Goal: Find specific page/section: Find specific page/section

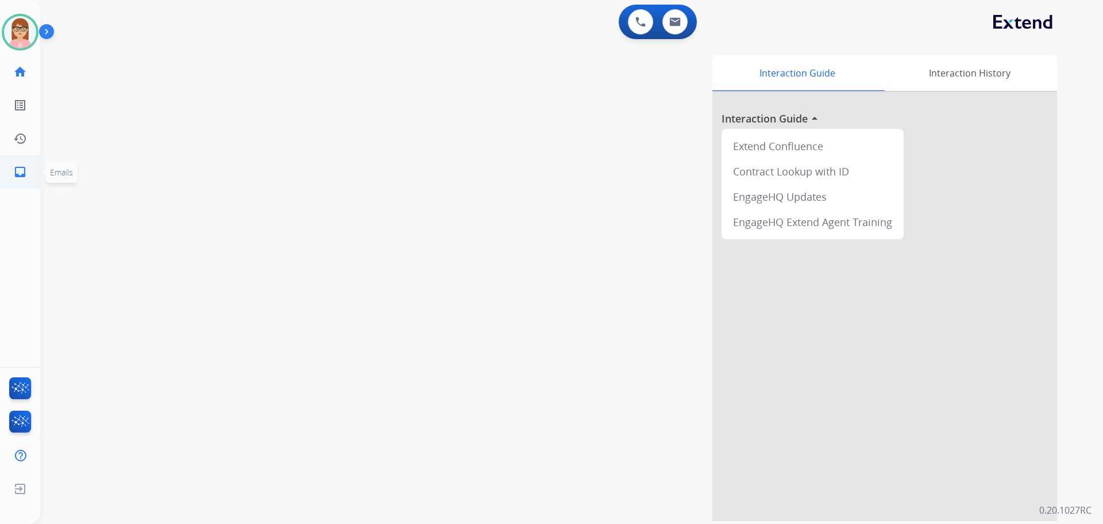
click at [23, 177] on mat-icon "inbox" at bounding box center [20, 172] width 14 height 14
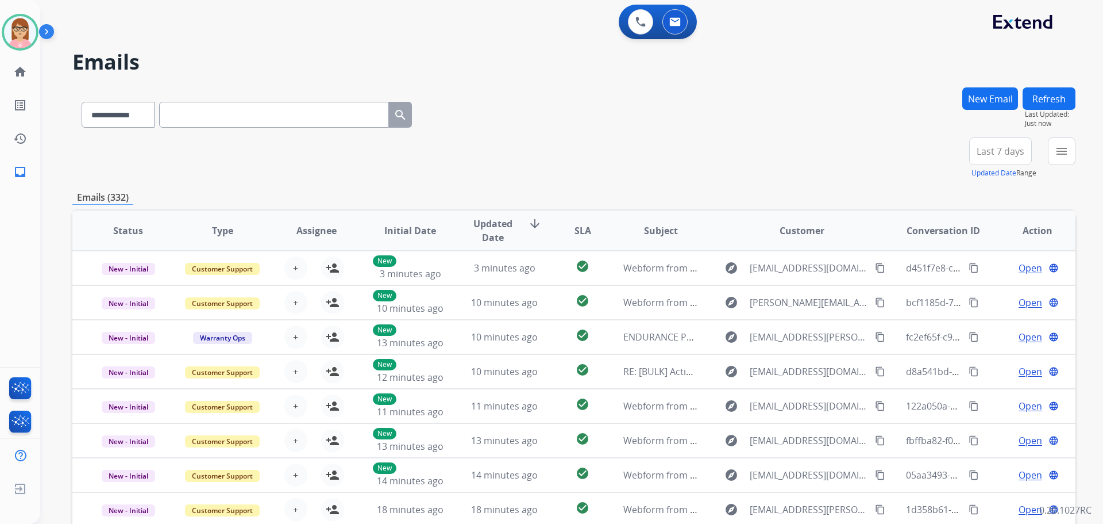
click at [45, 28] on img at bounding box center [49, 34] width 20 height 22
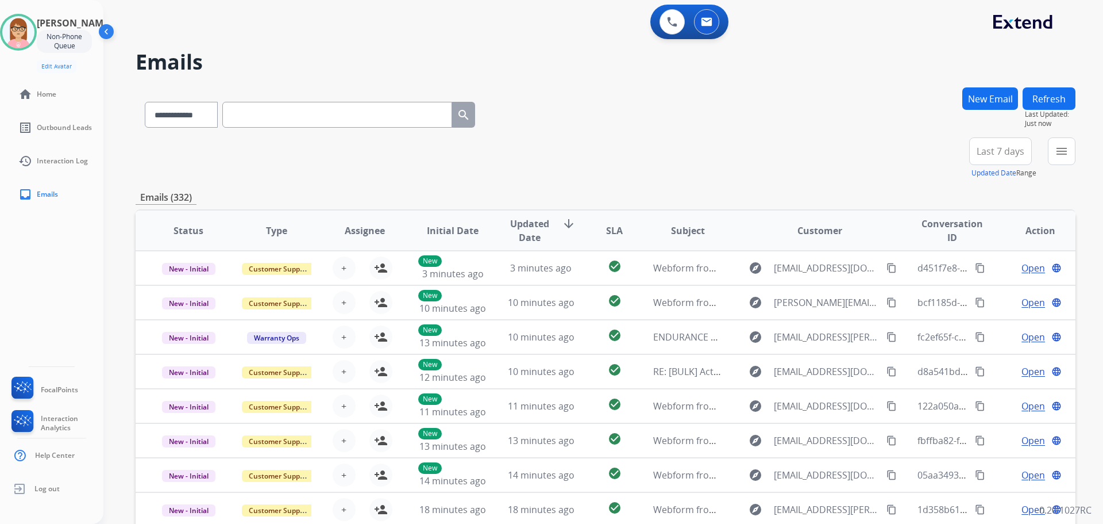
click at [105, 31] on img at bounding box center [108, 34] width 22 height 22
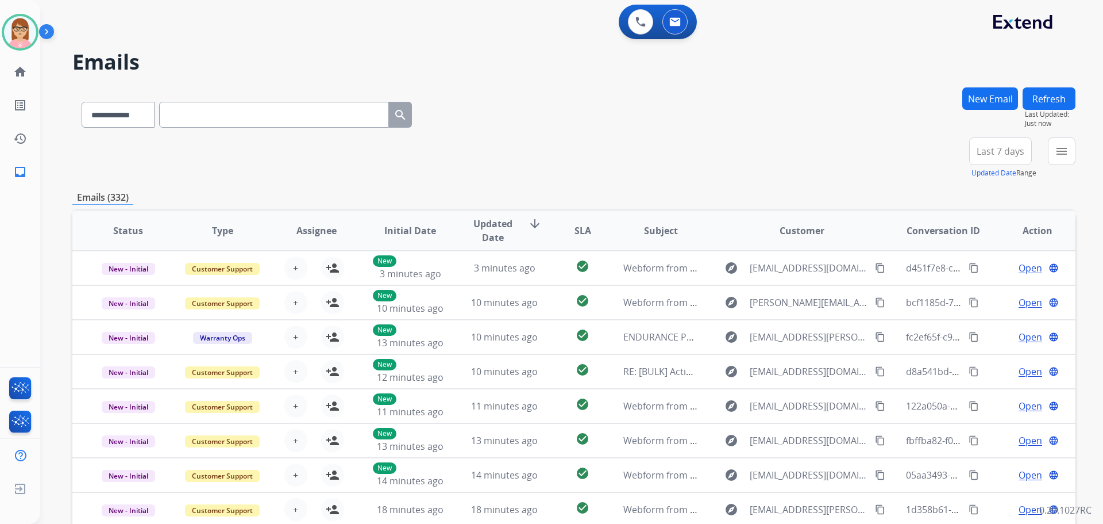
drag, startPoint x: 276, startPoint y: 120, endPoint x: 332, endPoint y: 120, distance: 55.7
click at [277, 120] on input "text" at bounding box center [274, 115] width 230 height 26
paste input "**********"
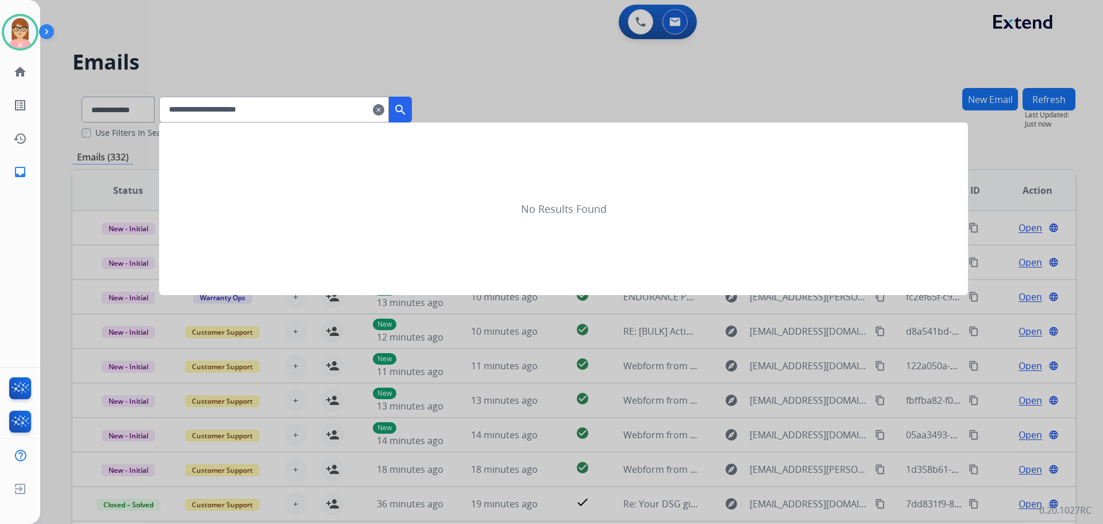
click at [412, 120] on button "search" at bounding box center [400, 110] width 23 height 26
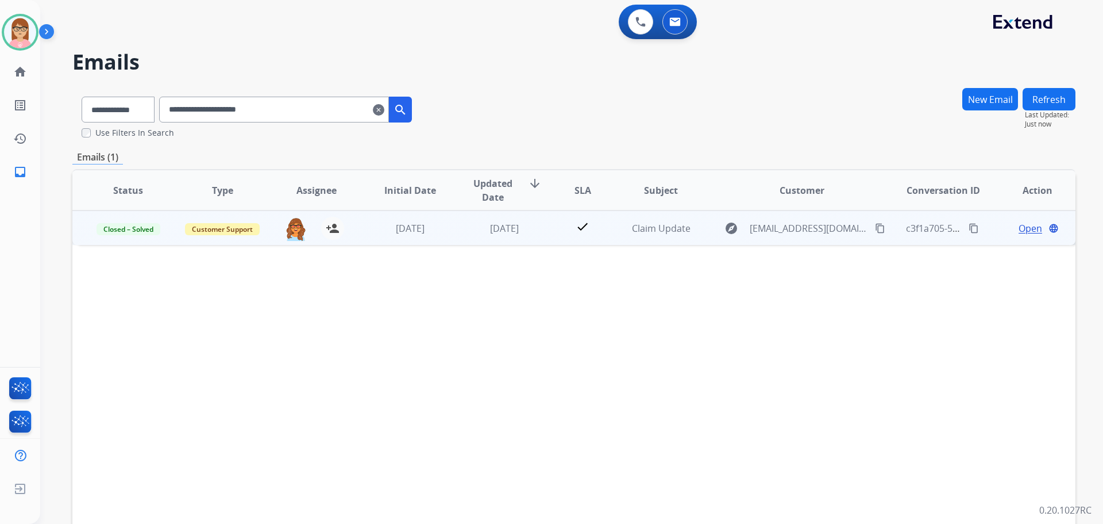
click at [1028, 227] on span "Open" at bounding box center [1031, 228] width 24 height 14
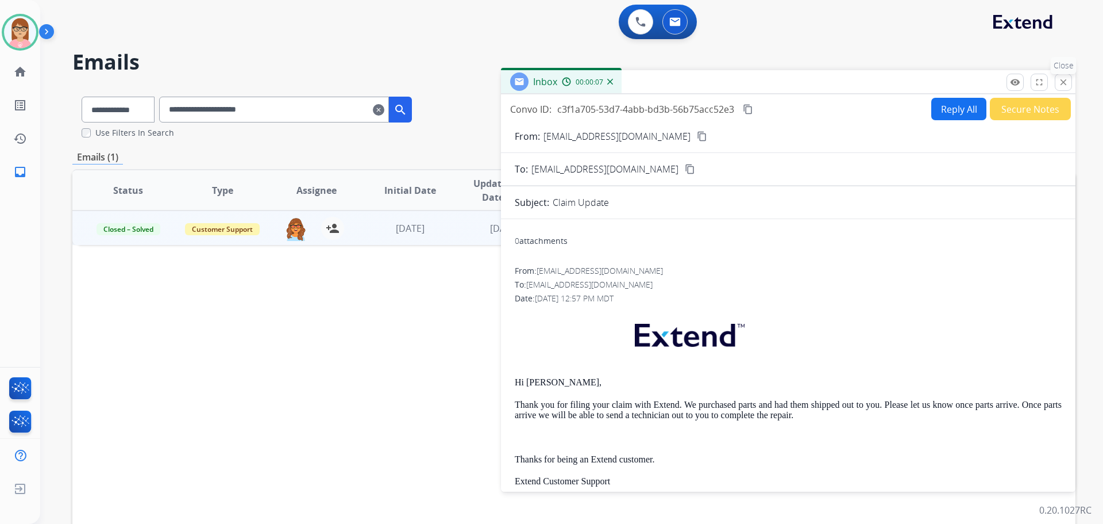
click at [1067, 82] on mat-icon "close" at bounding box center [1064, 82] width 10 height 10
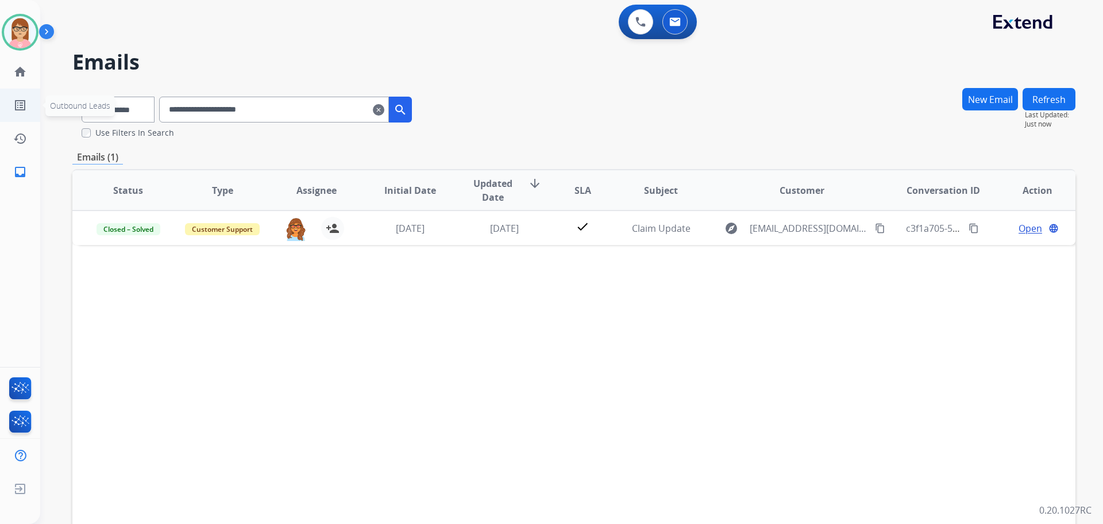
drag, startPoint x: 310, startPoint y: 111, endPoint x: 0, endPoint y: 98, distance: 310.6
click at [0, 98] on div "**********" at bounding box center [551, 262] width 1103 height 524
paste input "text"
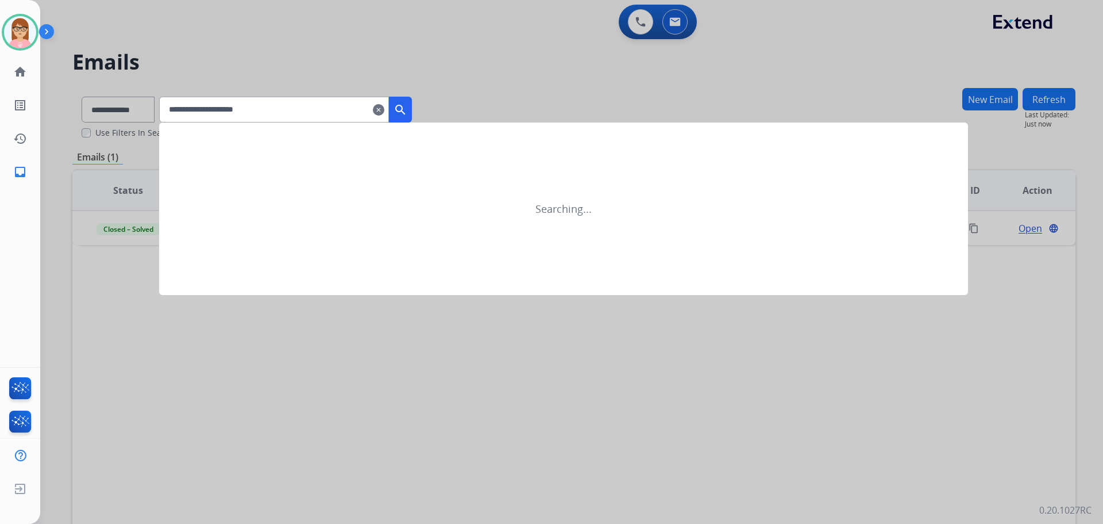
type input "**********"
click at [410, 102] on button "search" at bounding box center [400, 110] width 23 height 26
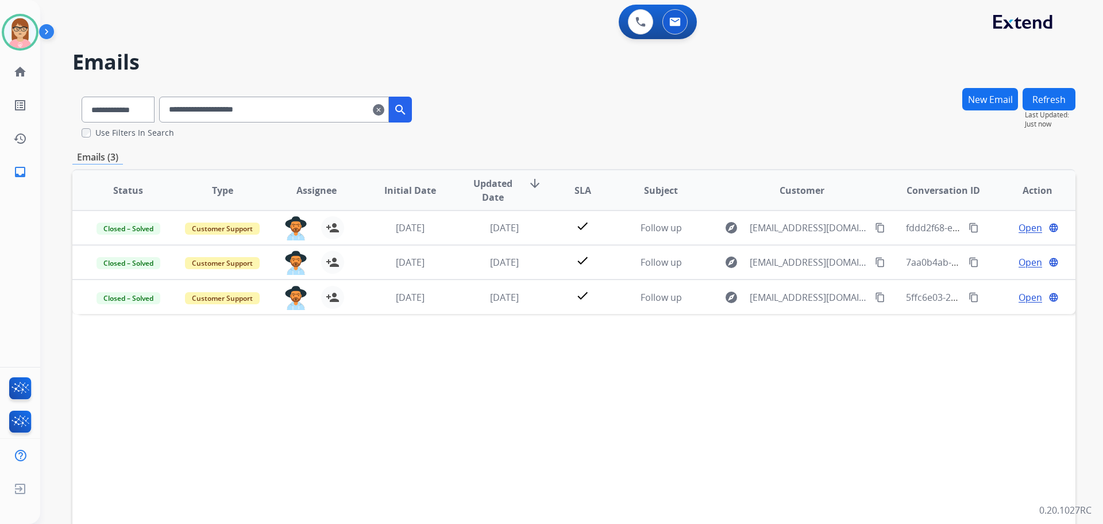
click at [271, 414] on div "Status Type Assignee Initial Date Updated Date arrow_downward SLA Subject Custo…" at bounding box center [573, 361] width 1003 height 385
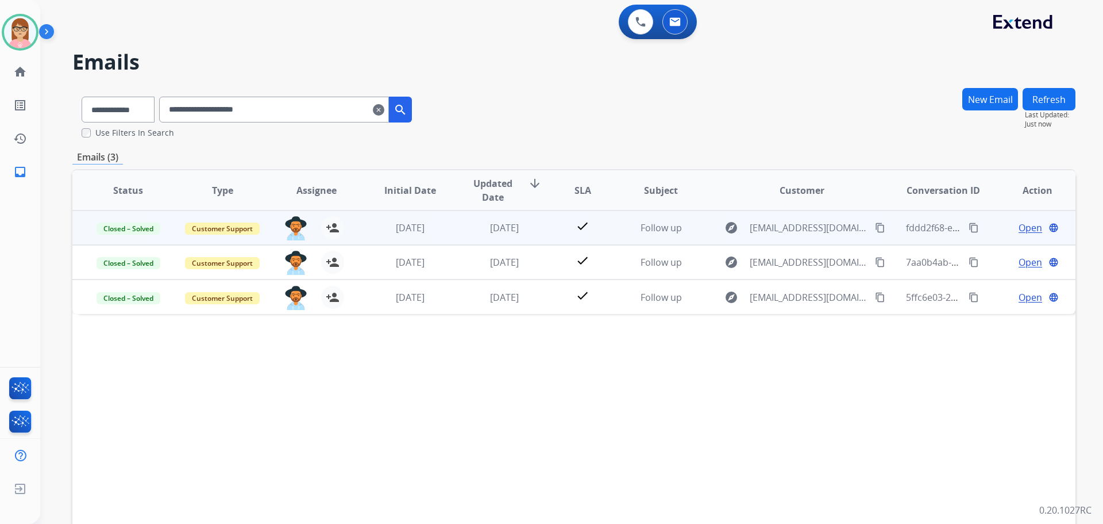
click at [1025, 225] on span "Open" at bounding box center [1031, 228] width 24 height 14
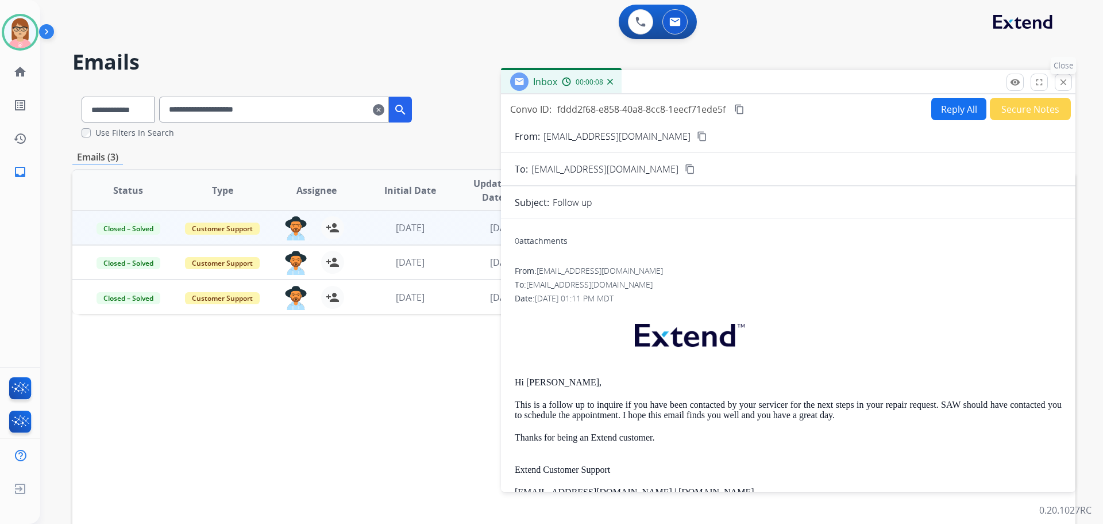
click at [1063, 78] on mat-icon "close" at bounding box center [1064, 82] width 10 height 10
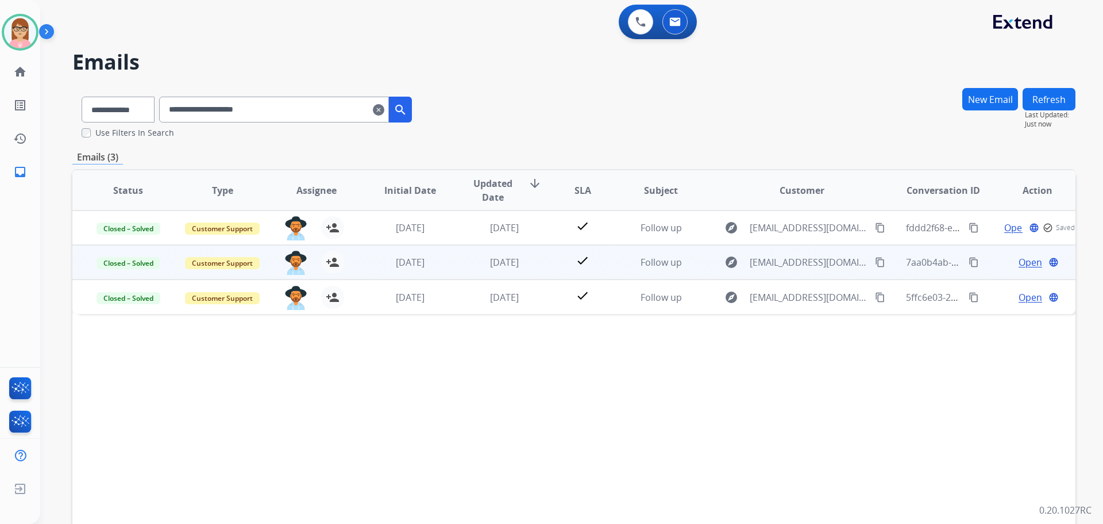
click at [1029, 255] on td "Open language" at bounding box center [1029, 262] width 94 height 34
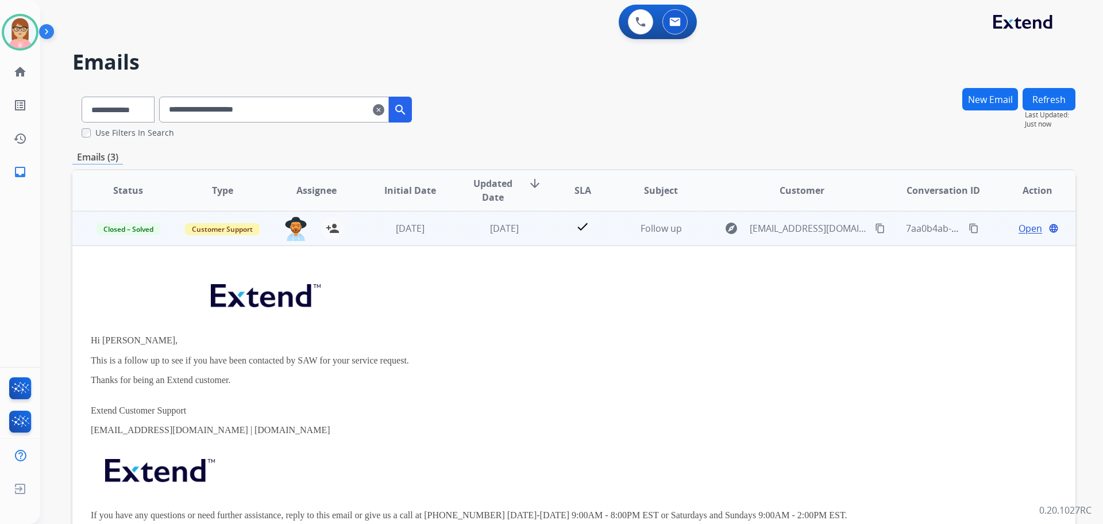
scroll to position [34, 0]
click at [615, 237] on td "Follow up" at bounding box center [652, 227] width 94 height 34
